Goal: Information Seeking & Learning: Understand process/instructions

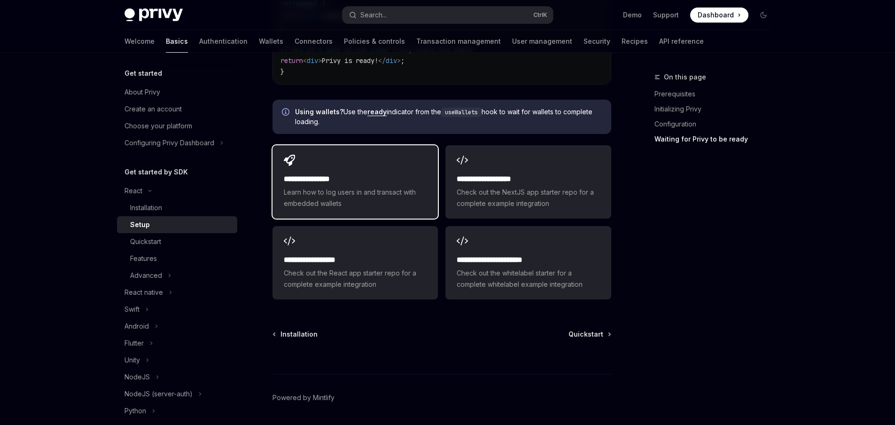
click at [386, 187] on span "Learn how to log users in and transact with embedded wallets" at bounding box center [355, 198] width 143 height 23
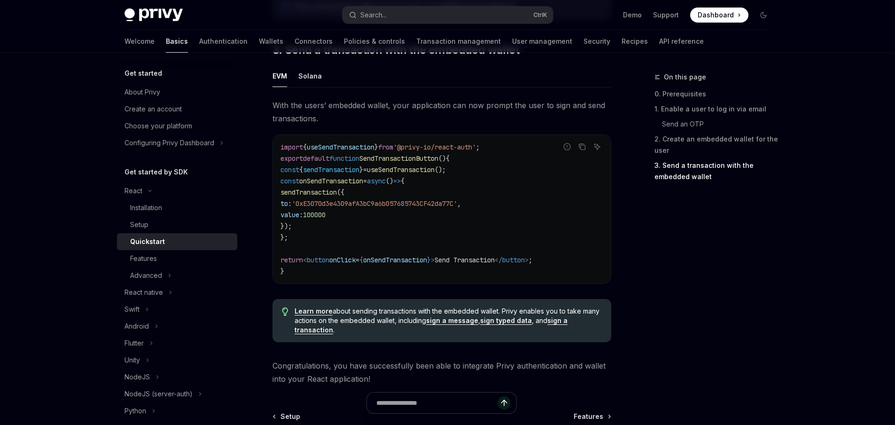
scroll to position [951, 0]
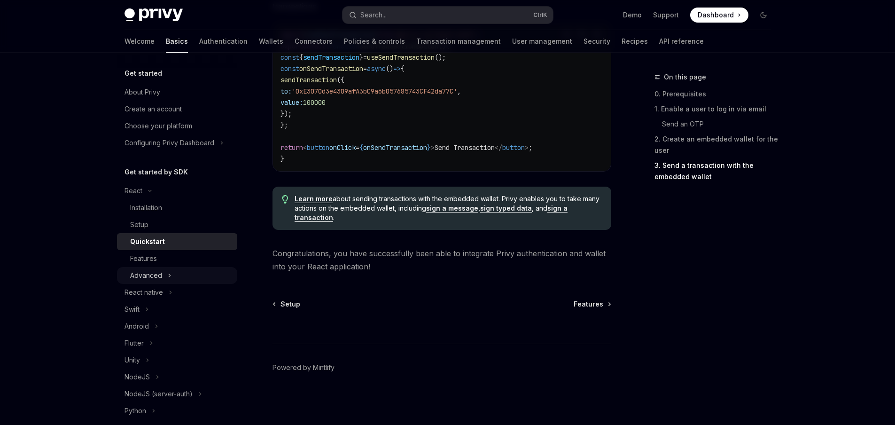
click at [159, 281] on div "Advanced" at bounding box center [146, 275] width 32 height 11
type textarea "*"
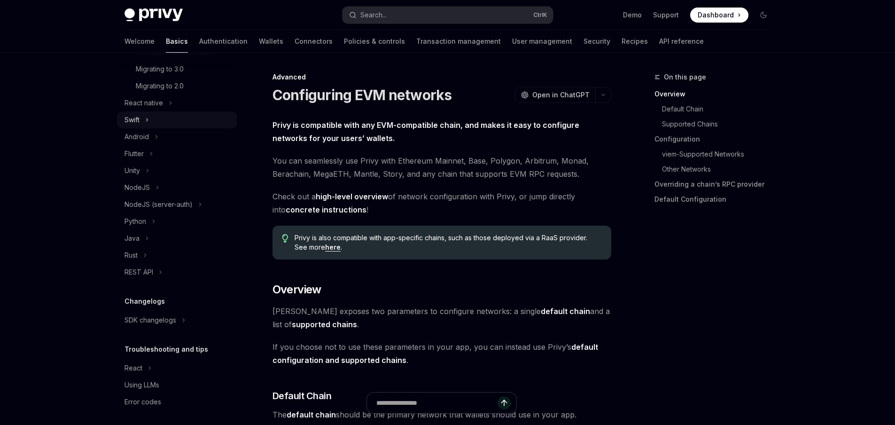
scroll to position [306, 0]
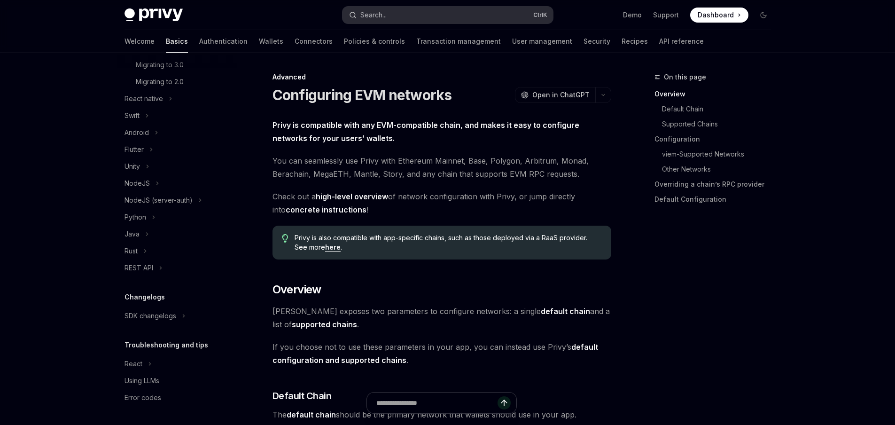
click at [384, 12] on div "Search..." at bounding box center [373, 14] width 26 height 11
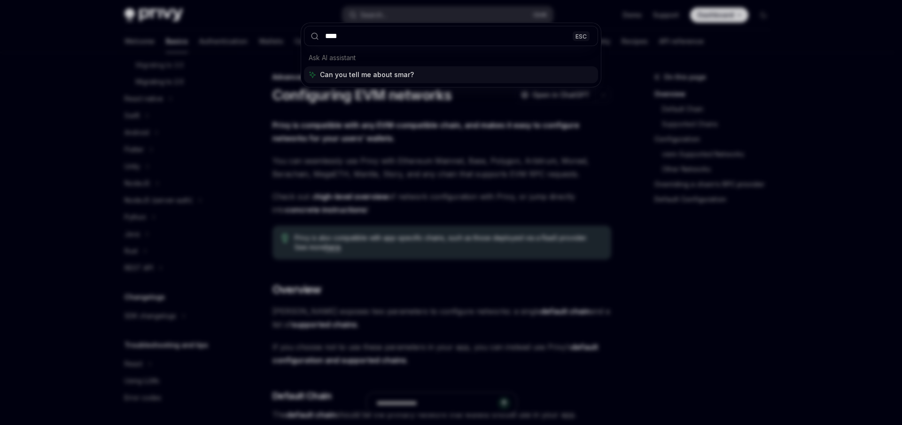
type input "*****"
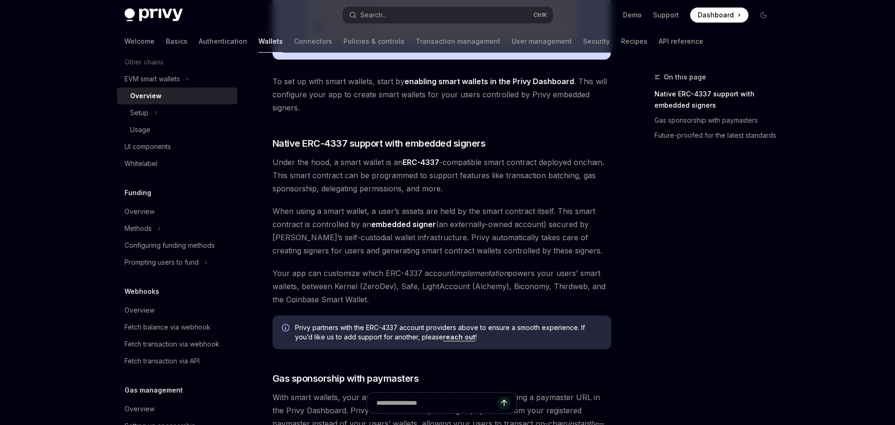
scroll to position [450, 0]
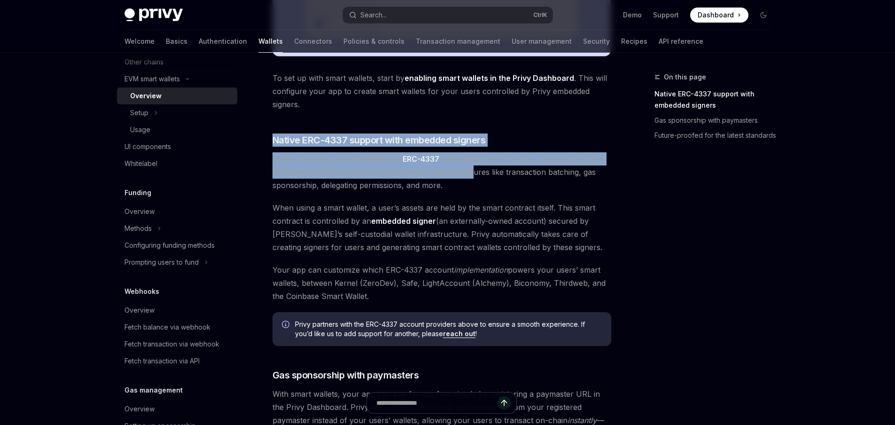
drag, startPoint x: 426, startPoint y: 110, endPoint x: 468, endPoint y: 181, distance: 83.2
click at [468, 181] on div "Privy makes it easy to create smart wallets for your users. Smart wallets are p…" at bounding box center [442, 101] width 339 height 865
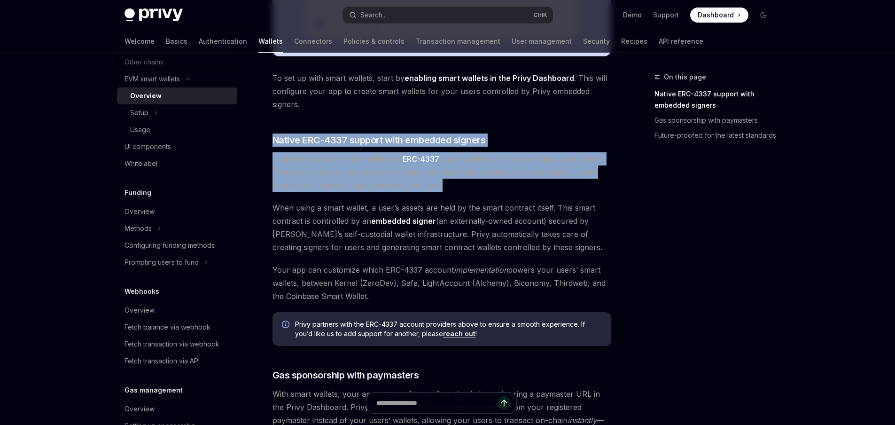
click at [468, 181] on span "Under the hood, a smart wallet is an ERC-4337 -compatible smart contract deploy…" at bounding box center [442, 171] width 339 height 39
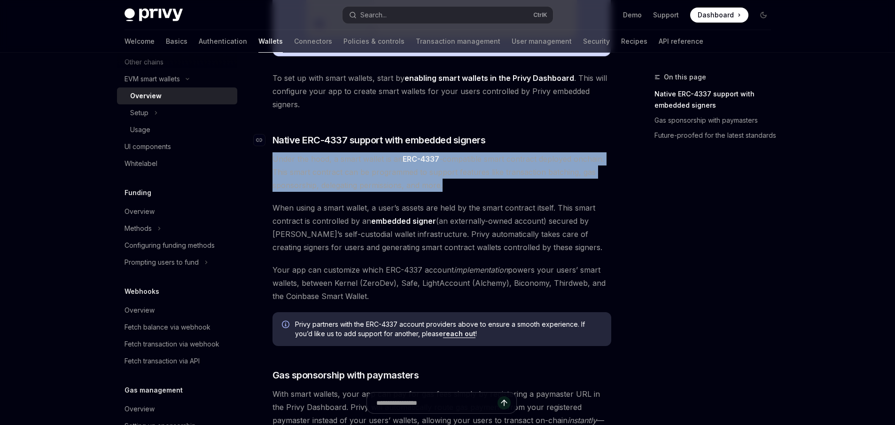
drag, startPoint x: 473, startPoint y: 188, endPoint x: 519, endPoint y: 140, distance: 66.1
click at [519, 140] on div "Privy makes it easy to create smart wallets for your users. Smart wallets are p…" at bounding box center [442, 101] width 339 height 865
click at [519, 140] on h3 "​ Native ERC-4337 support with embedded signers" at bounding box center [442, 139] width 339 height 13
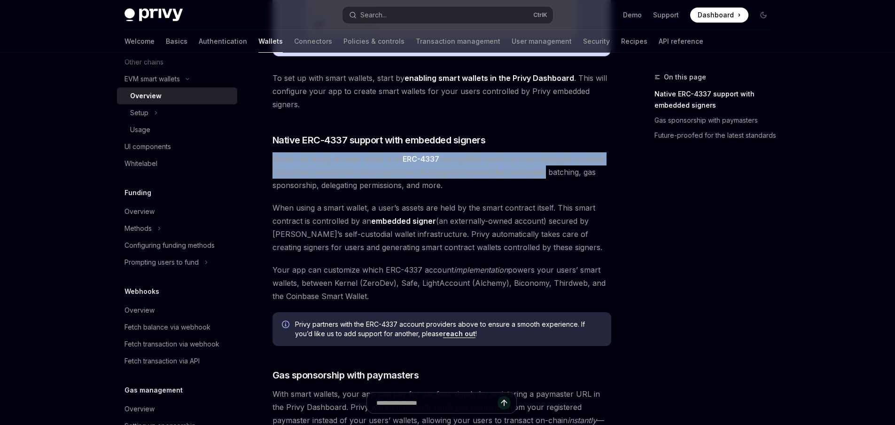
drag, startPoint x: 519, startPoint y: 140, endPoint x: 510, endPoint y: 190, distance: 50.6
click at [510, 190] on div "Privy makes it easy to create smart wallets for your users. Smart wallets are p…" at bounding box center [442, 101] width 339 height 865
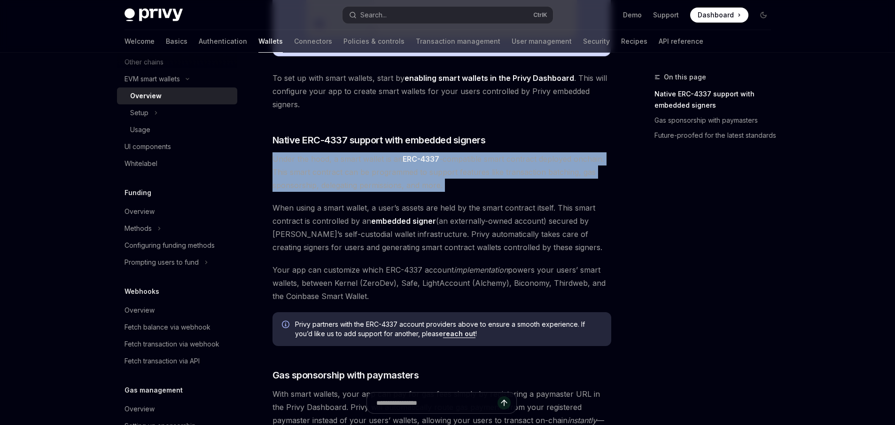
click at [510, 190] on span "Under the hood, a smart wallet is an ERC-4337 -compatible smart contract deploy…" at bounding box center [442, 171] width 339 height 39
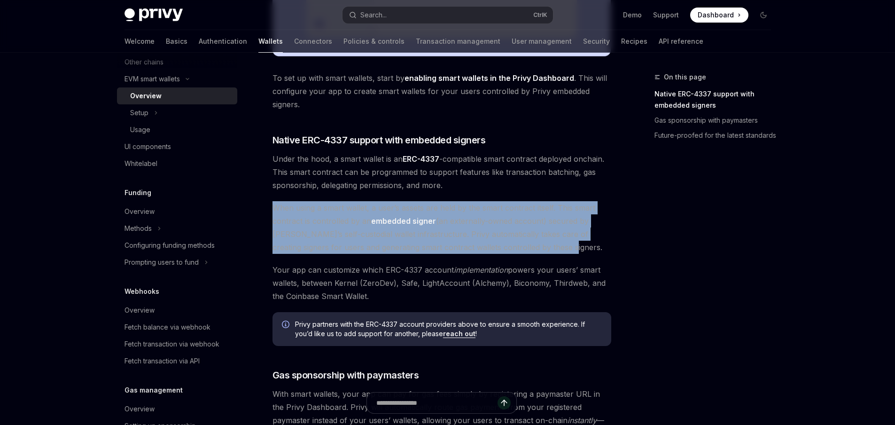
drag, startPoint x: 510, startPoint y: 190, endPoint x: 564, endPoint y: 247, distance: 78.8
click at [564, 247] on div "Privy makes it easy to create smart wallets for your users. Smart wallets are p…" at bounding box center [442, 101] width 339 height 865
click at [564, 247] on span "When using a smart wallet, a user’s assets are held by the smart contract itsel…" at bounding box center [442, 227] width 339 height 53
drag, startPoint x: 564, startPoint y: 247, endPoint x: 553, endPoint y: 182, distance: 65.8
click at [553, 182] on div "Privy makes it easy to create smart wallets for your users. Smart wallets are p…" at bounding box center [442, 101] width 339 height 865
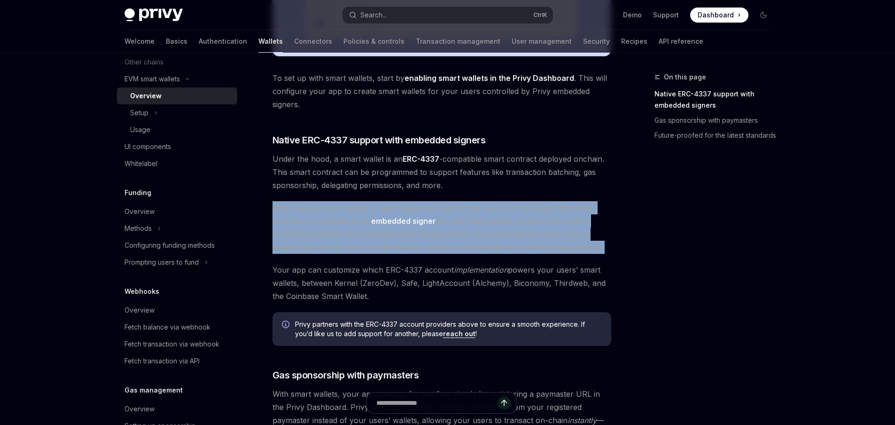
click at [553, 182] on span "Under the hood, a smart wallet is an ERC-4337 -compatible smart contract deploy…" at bounding box center [442, 171] width 339 height 39
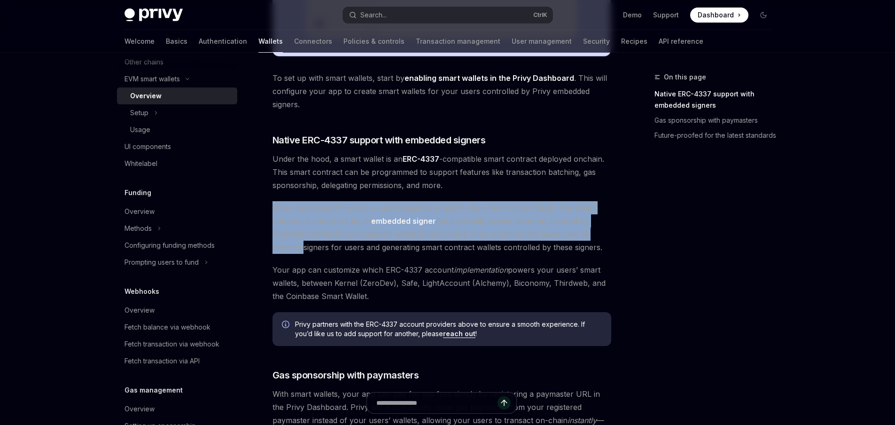
drag, startPoint x: 553, startPoint y: 182, endPoint x: 575, endPoint y: 236, distance: 58.6
click at [575, 236] on div "Privy makes it easy to create smart wallets for your users. Smart wallets are p…" at bounding box center [442, 101] width 339 height 865
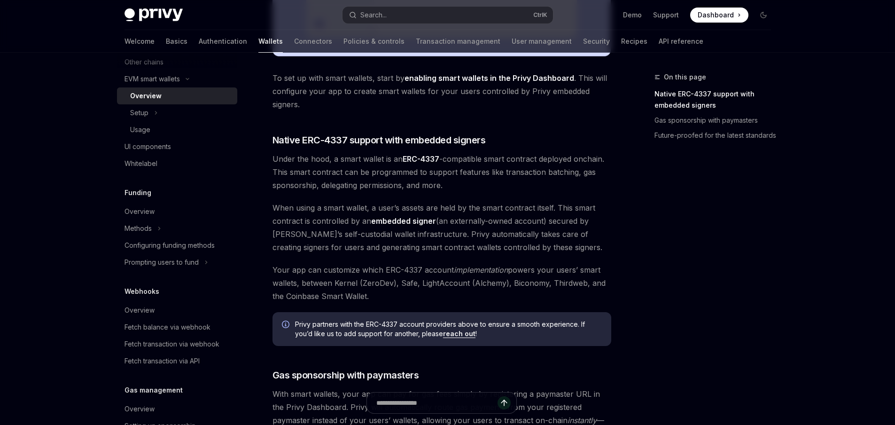
click at [566, 250] on span "When using a smart wallet, a user’s assets are held by the smart contract itsel…" at bounding box center [442, 227] width 339 height 53
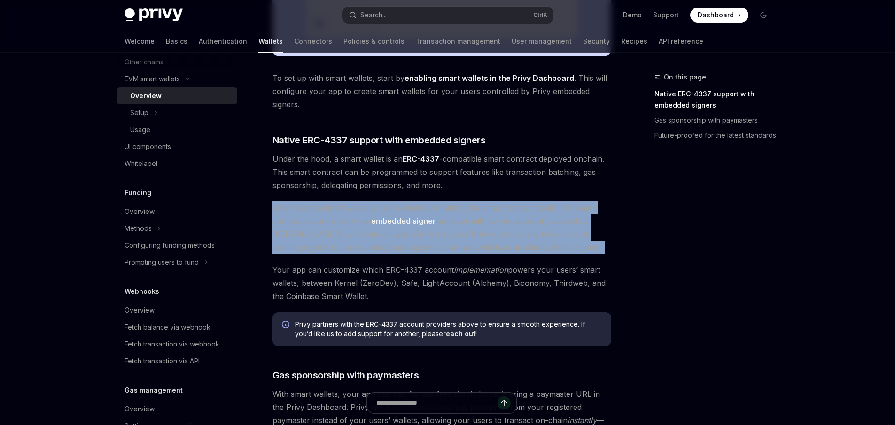
drag, startPoint x: 566, startPoint y: 250, endPoint x: 566, endPoint y: 183, distance: 67.7
click at [566, 183] on div "Privy makes it easy to create smart wallets for your users. Smart wallets are p…" at bounding box center [442, 101] width 339 height 865
click at [566, 183] on span "Under the hood, a smart wallet is an ERC-4337 -compatible smart contract deploy…" at bounding box center [442, 171] width 339 height 39
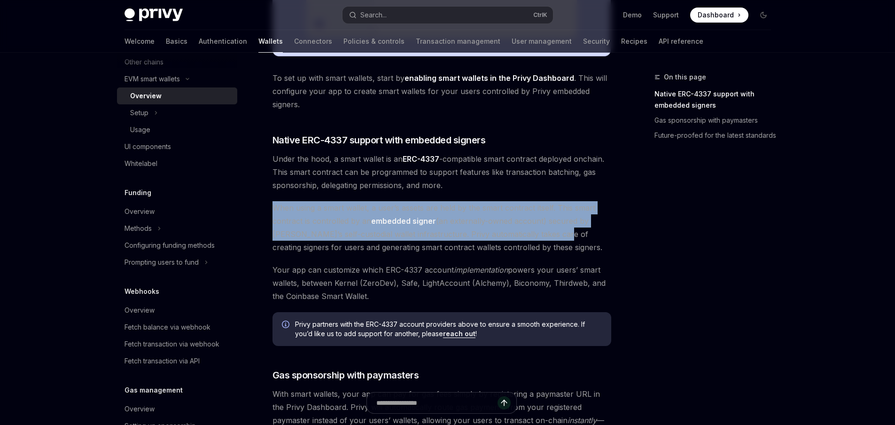
drag, startPoint x: 535, startPoint y: 192, endPoint x: 550, endPoint y: 241, distance: 51.3
click at [550, 241] on div "Privy makes it easy to create smart wallets for your users. Smart wallets are p…" at bounding box center [442, 101] width 339 height 865
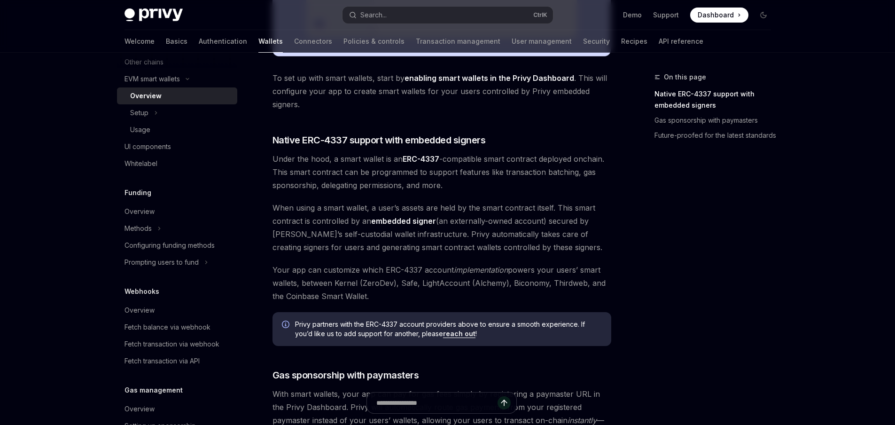
click at [546, 249] on span "When using a smart wallet, a user’s assets are held by the smart contract itsel…" at bounding box center [442, 227] width 339 height 53
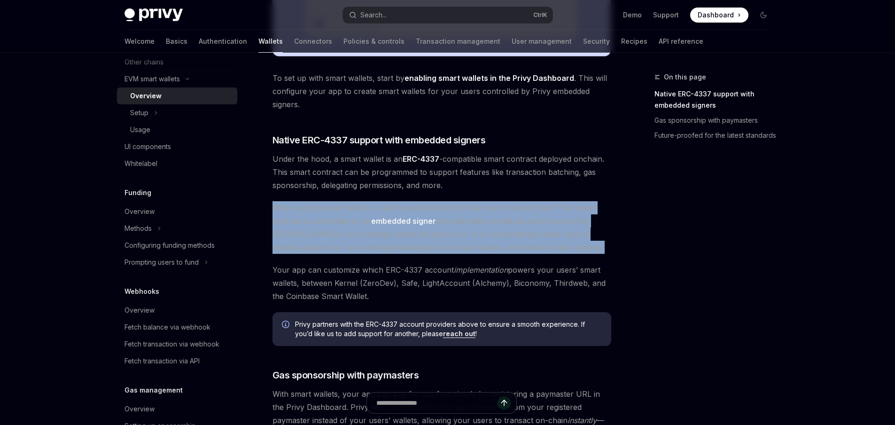
drag, startPoint x: 546, startPoint y: 249, endPoint x: 555, endPoint y: 179, distance: 71.1
click at [555, 179] on div "Privy makes it easy to create smart wallets for your users. Smart wallets are p…" at bounding box center [442, 101] width 339 height 865
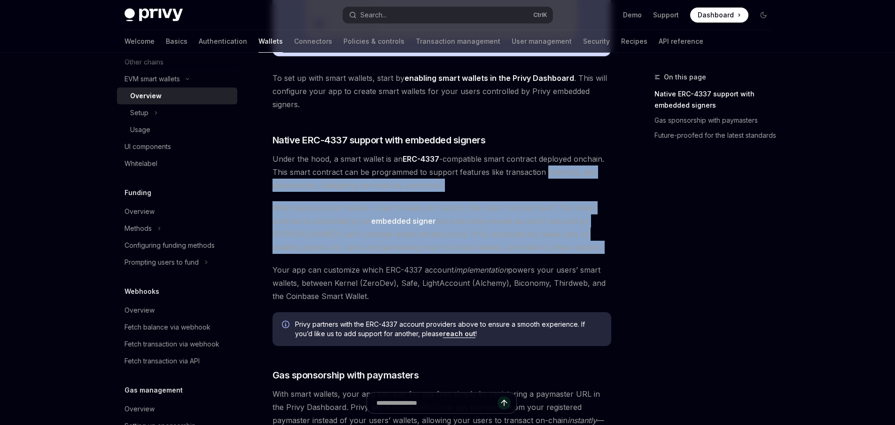
click at [548, 201] on span "When using a smart wallet, a user’s assets are held by the smart contract itsel…" at bounding box center [442, 227] width 339 height 53
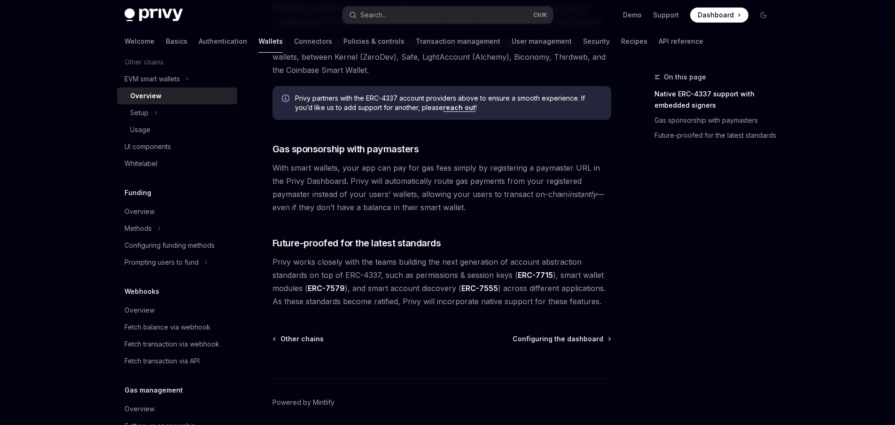
scroll to position [711, 0]
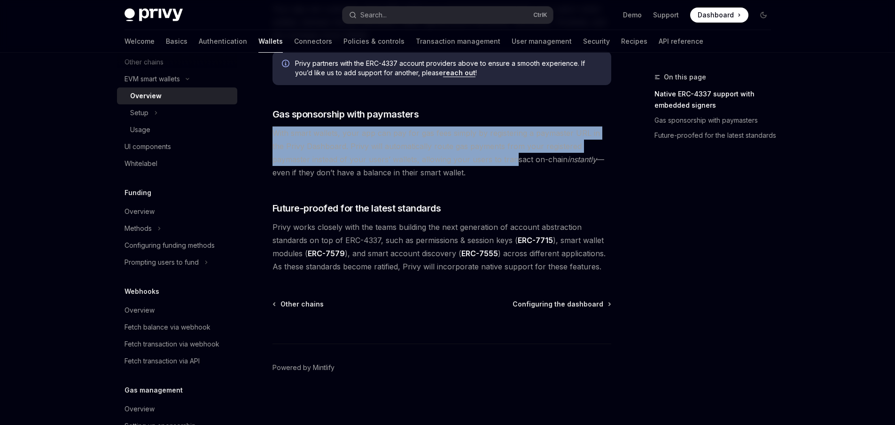
drag, startPoint x: 466, startPoint y: 120, endPoint x: 477, endPoint y: 173, distance: 54.4
click at [477, 173] on span "With smart wallets, your app can pay for gas fees simply by registering a payma…" at bounding box center [442, 152] width 339 height 53
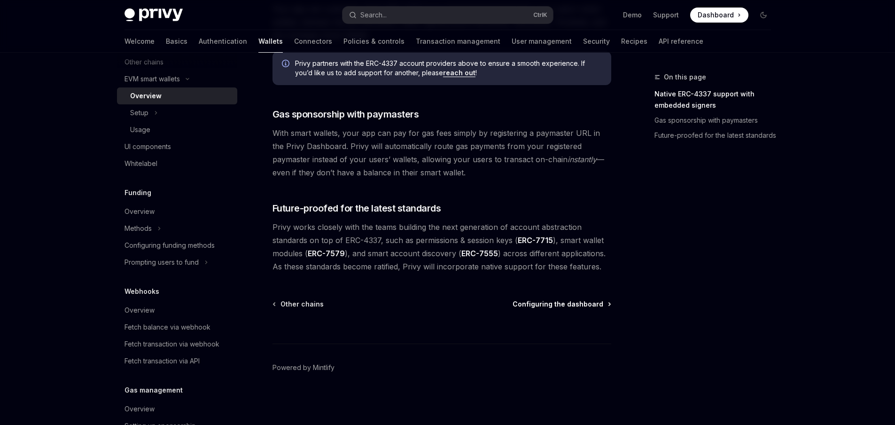
click at [551, 307] on span "Configuring the dashboard" at bounding box center [558, 303] width 91 height 9
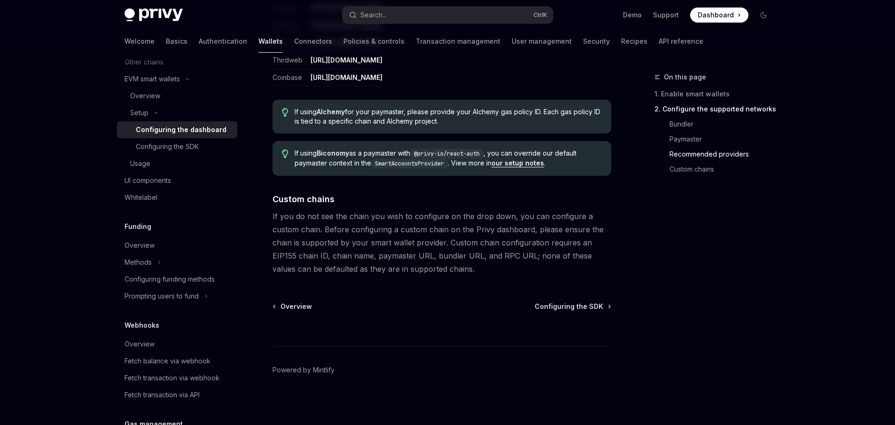
scroll to position [1260, 0]
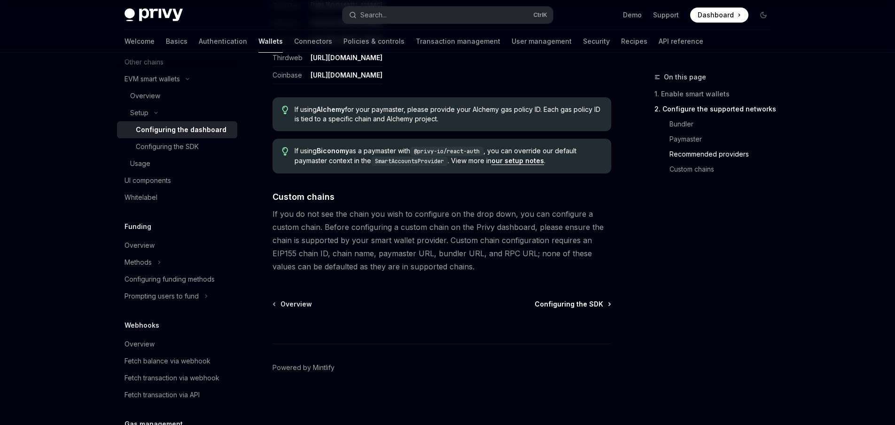
click at [562, 300] on span "Configuring the SDK" at bounding box center [569, 303] width 69 height 9
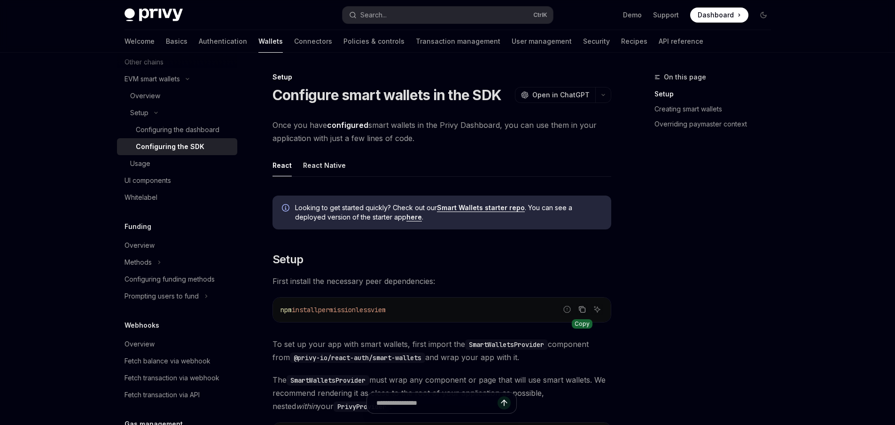
click at [579, 306] on icon "Copy the contents from the code block" at bounding box center [583, 309] width 8 height 8
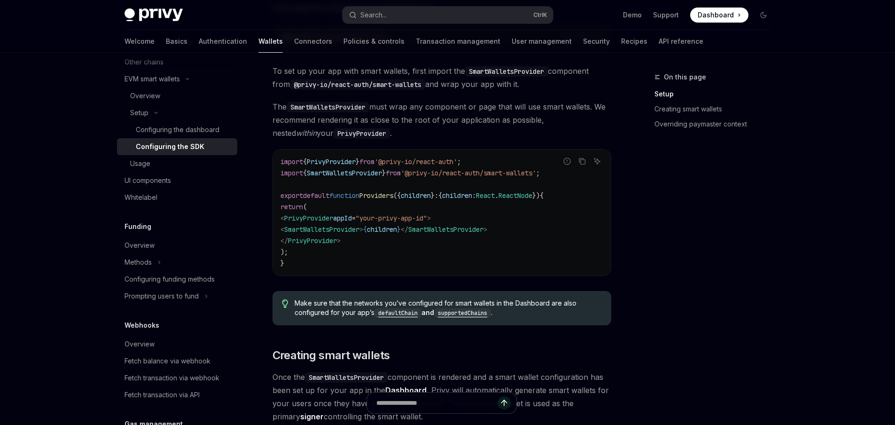
scroll to position [266, 0]
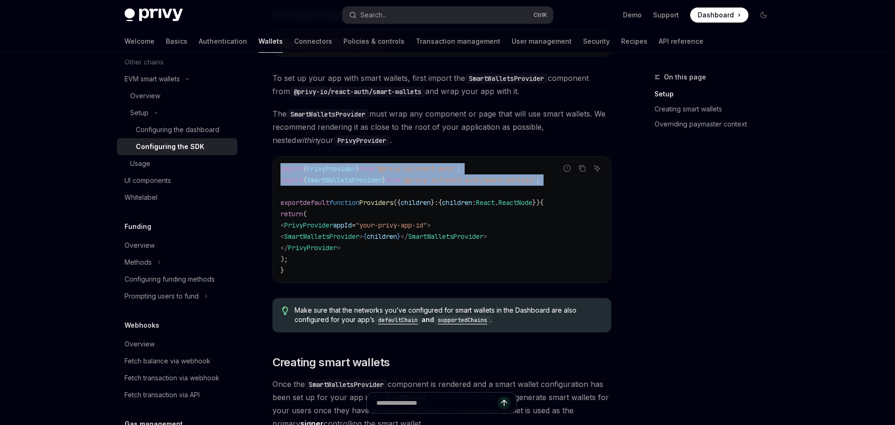
drag, startPoint x: 309, startPoint y: 196, endPoint x: 278, endPoint y: 169, distance: 41.3
click at [278, 169] on div "import { PrivyProvider } from '@privy-io/react-auth' ; import { SmartWalletsPro…" at bounding box center [442, 219] width 338 height 126
copy code "import { PrivyProvider } from '@privy-io/react-auth' ; import { SmartWalletsPro…"
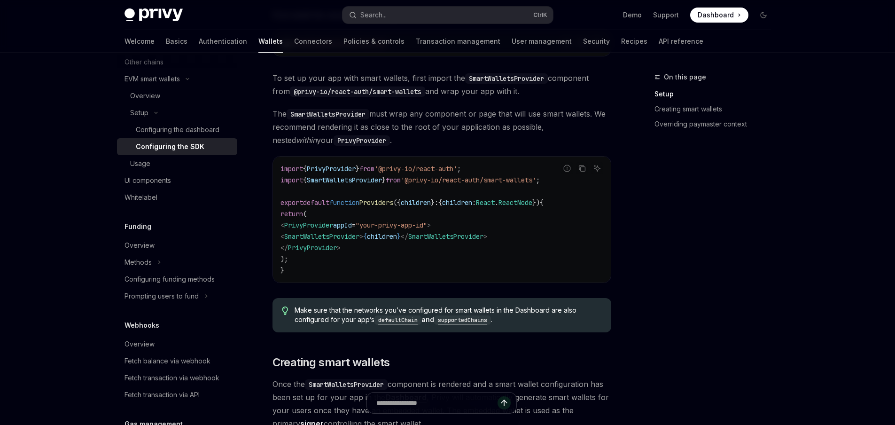
click at [417, 217] on code "import { PrivyProvider } from '@privy-io/react-auth' ; import { SmartWalletsPro…" at bounding box center [442, 219] width 323 height 113
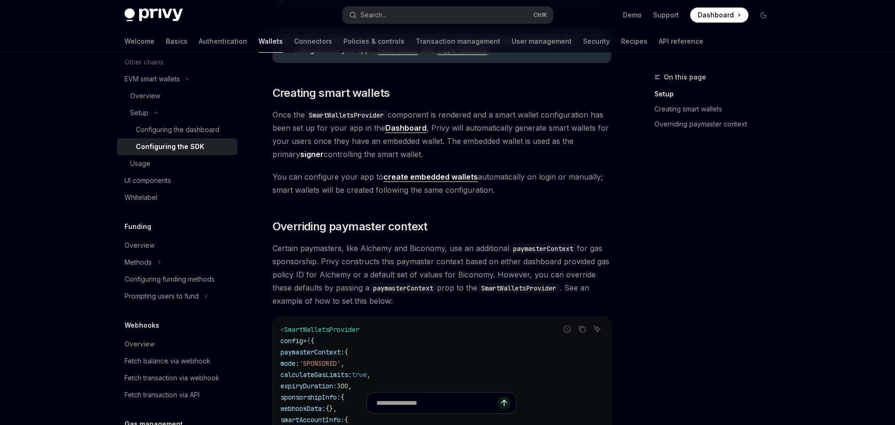
scroll to position [539, 0]
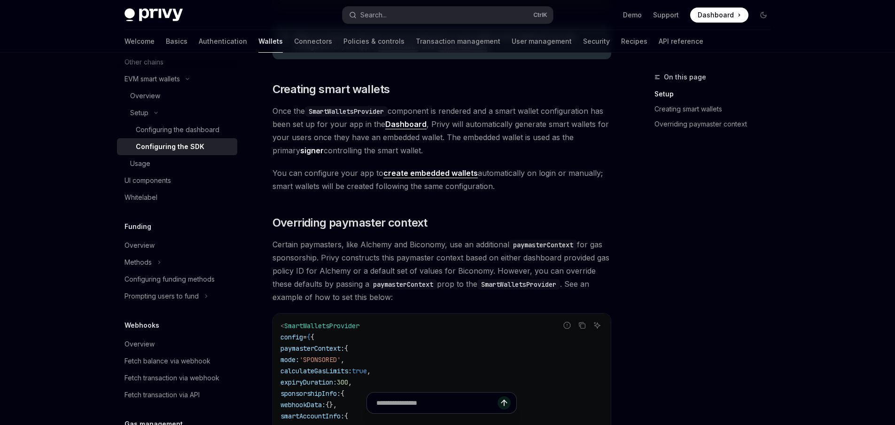
drag, startPoint x: 444, startPoint y: 93, endPoint x: 439, endPoint y: 150, distance: 57.1
click at [439, 150] on div "Looking to get started quickly? Check out our Smart Wallets starter repo . You …" at bounding box center [442, 97] width 339 height 896
click at [439, 150] on span "Once the SmartWalletsProvider component is rendered and a smart wallet configur…" at bounding box center [442, 130] width 339 height 53
drag, startPoint x: 439, startPoint y: 150, endPoint x: 481, endPoint y: 198, distance: 64.0
click at [481, 198] on div "Looking to get started quickly? Check out our Smart Wallets starter repo . You …" at bounding box center [442, 97] width 339 height 896
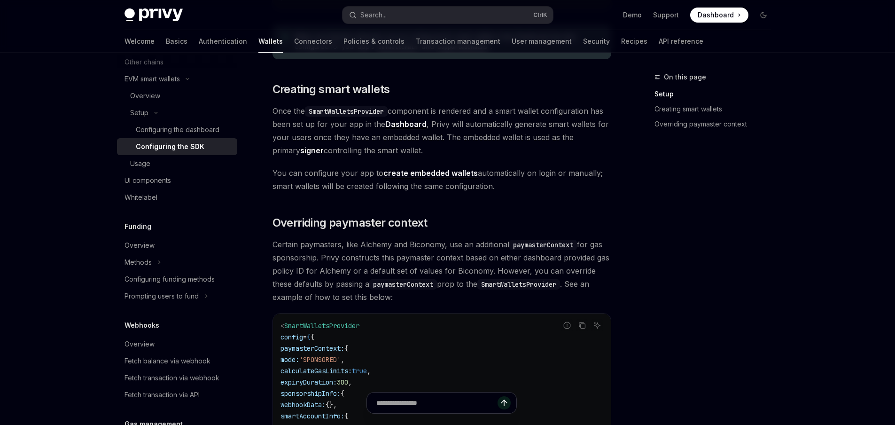
click at [481, 198] on div "Looking to get started quickly? Check out our Smart Wallets starter repo . You …" at bounding box center [442, 97] width 339 height 896
drag, startPoint x: 516, startPoint y: 200, endPoint x: 516, endPoint y: 151, distance: 48.4
click at [516, 151] on div "Looking to get started quickly? Check out our Smart Wallets starter repo . You …" at bounding box center [442, 97] width 339 height 896
click at [516, 151] on span "Once the SmartWalletsProvider component is rendered and a smart wallet configur…" at bounding box center [442, 130] width 339 height 53
drag, startPoint x: 516, startPoint y: 151, endPoint x: 535, endPoint y: 179, distance: 33.8
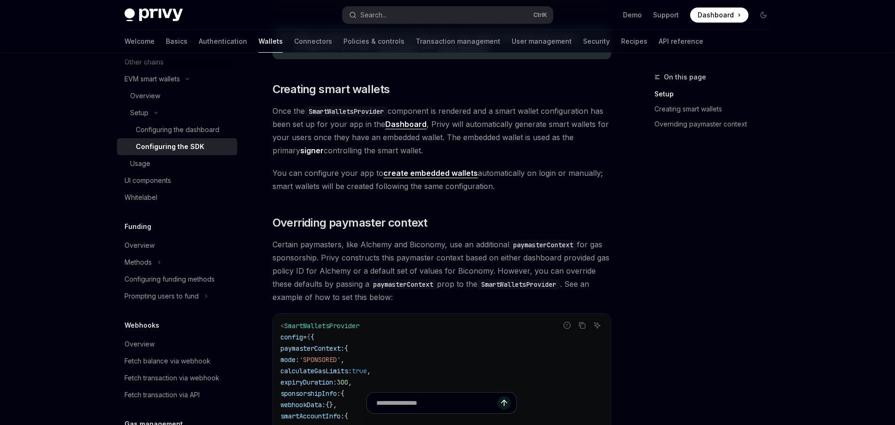
click at [535, 179] on div "Looking to get started quickly? Check out our Smart Wallets starter repo . You …" at bounding box center [442, 97] width 339 height 896
click at [535, 179] on span "You can configure your app to create embedded wallets automatically on login or…" at bounding box center [442, 179] width 339 height 26
drag, startPoint x: 522, startPoint y: 188, endPoint x: 525, endPoint y: 149, distance: 39.6
click at [525, 149] on div "Looking to get started quickly? Check out our Smart Wallets starter repo . You …" at bounding box center [442, 97] width 339 height 896
click at [525, 149] on span "Once the SmartWalletsProvider component is rendered and a smart wallet configur…" at bounding box center [442, 130] width 339 height 53
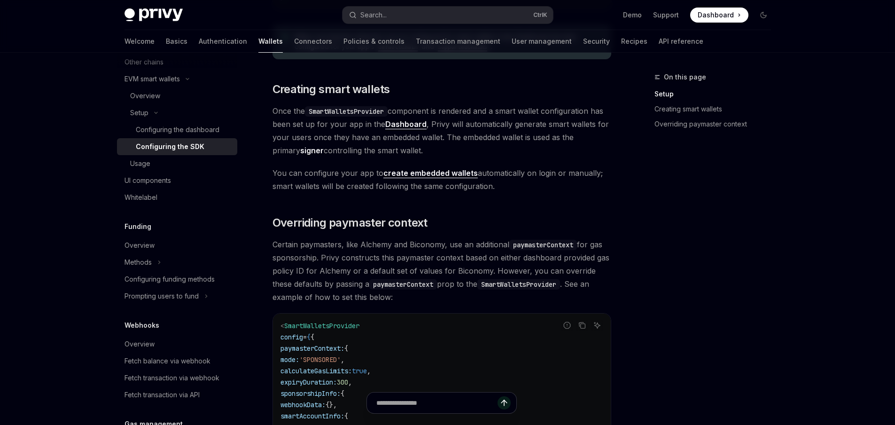
drag, startPoint x: 525, startPoint y: 149, endPoint x: 531, endPoint y: 194, distance: 45.5
click at [531, 194] on div "Looking to get started quickly? Check out our Smart Wallets starter repo . You …" at bounding box center [442, 97] width 339 height 896
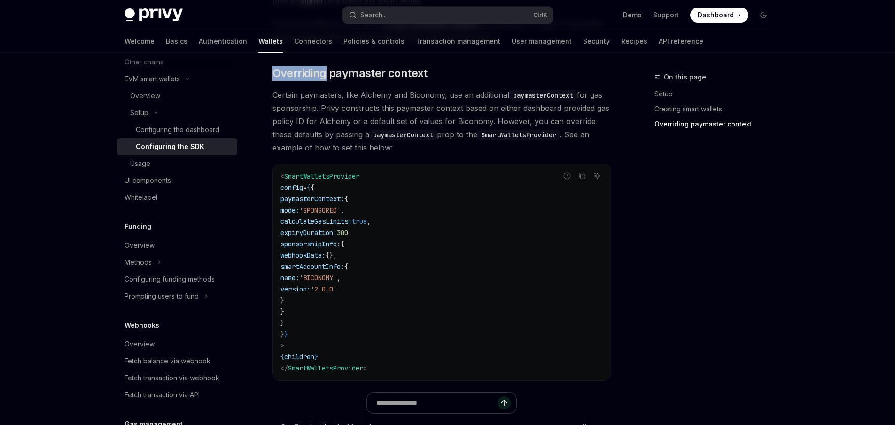
scroll to position [688, 0]
click at [390, 93] on span "Certain paymasters, like Alchemy and Biconomy, use an additional paymasterConte…" at bounding box center [442, 122] width 339 height 66
click at [192, 161] on div "Usage" at bounding box center [181, 163] width 102 height 11
type textarea "*"
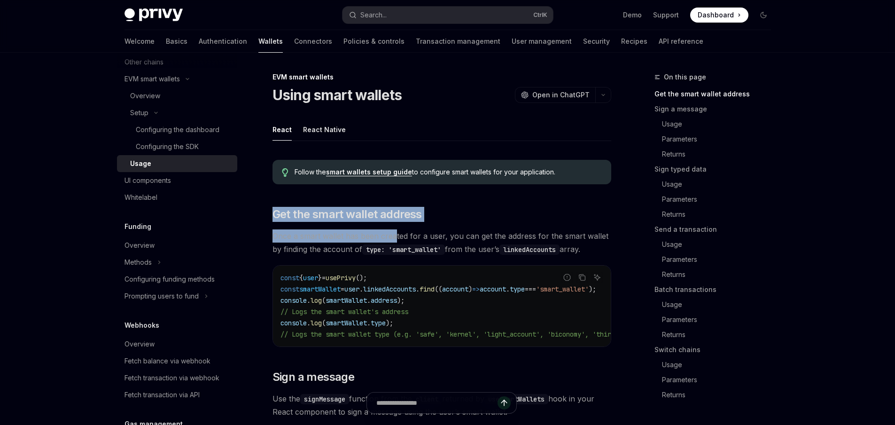
drag, startPoint x: 340, startPoint y: 195, endPoint x: 394, endPoint y: 239, distance: 69.4
click at [394, 239] on span "Once a smart wallet has been created for a user, you can get the address for th…" at bounding box center [442, 242] width 339 height 26
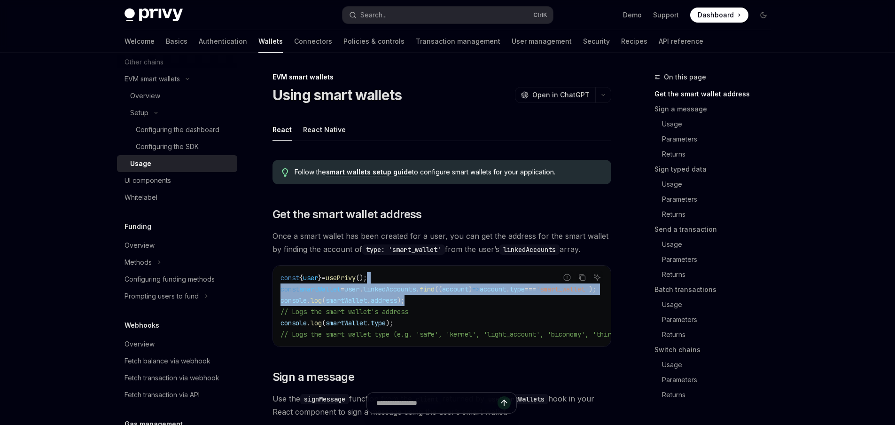
drag, startPoint x: 403, startPoint y: 279, endPoint x: 421, endPoint y: 295, distance: 24.0
click at [421, 295] on code "const { user } = usePrivy (); const smartWallet = user . linkedAccounts . find …" at bounding box center [516, 306] width 470 height 68
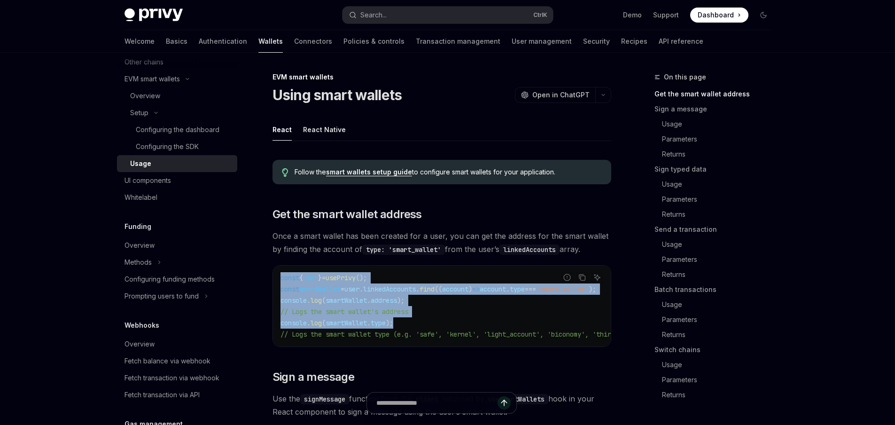
drag, startPoint x: 410, startPoint y: 323, endPoint x: 272, endPoint y: 278, distance: 145.7
copy code "const { user } = usePrivy (); const smartWallet = user . linkedAccounts . find …"
click at [375, 296] on code "const { user } = usePrivy (); const smartWallet = user . linkedAccounts . find …" at bounding box center [516, 306] width 470 height 68
